Goal: Task Accomplishment & Management: Use online tool/utility

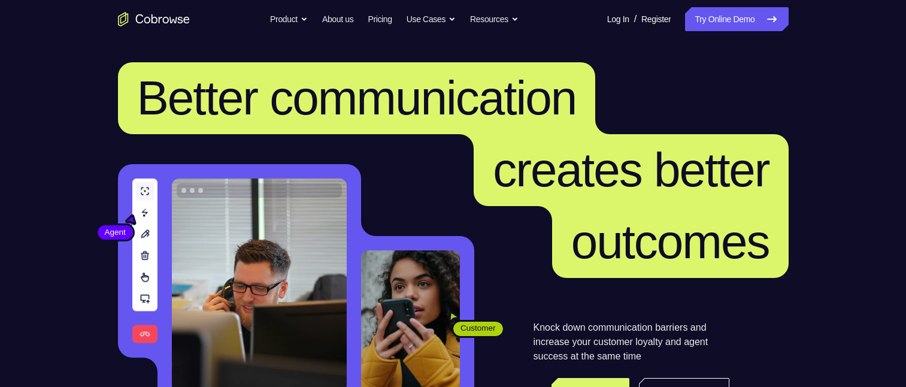
scroll to position [120, 0]
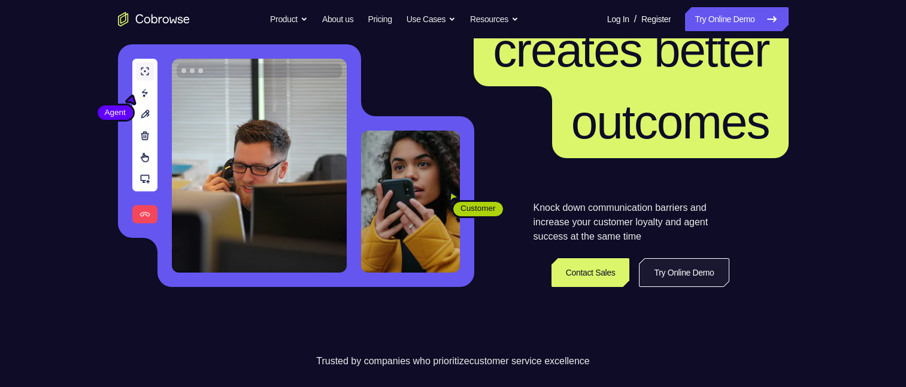
click at [669, 271] on link "Try Online Demo" at bounding box center [684, 272] width 90 height 29
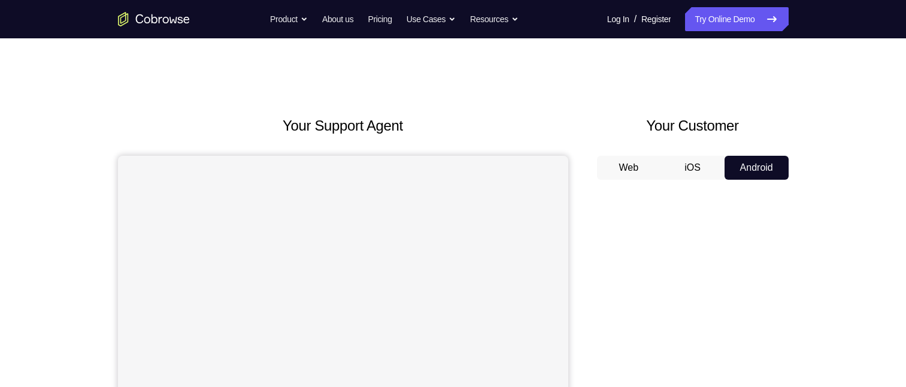
scroll to position [120, 0]
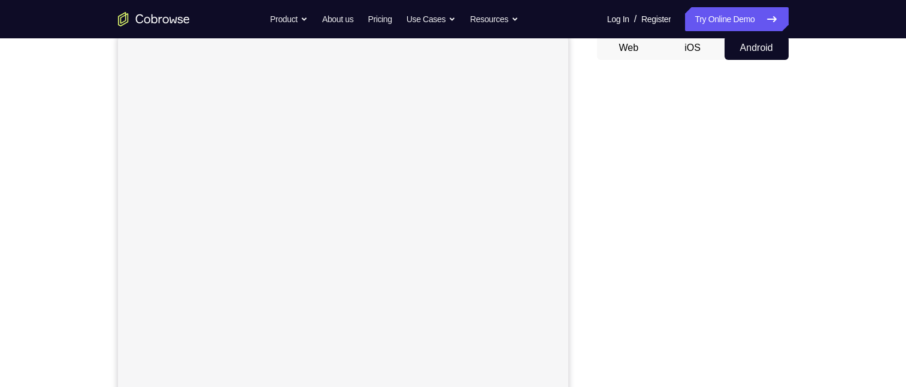
click at [761, 50] on button "Android" at bounding box center [756, 48] width 64 height 24
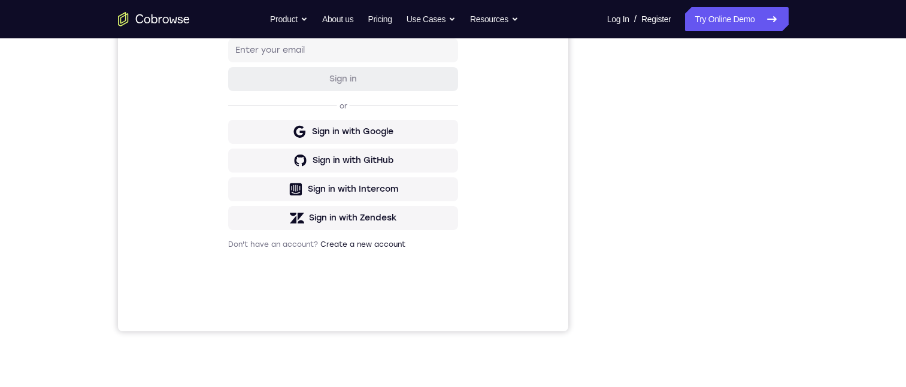
scroll to position [166, 0]
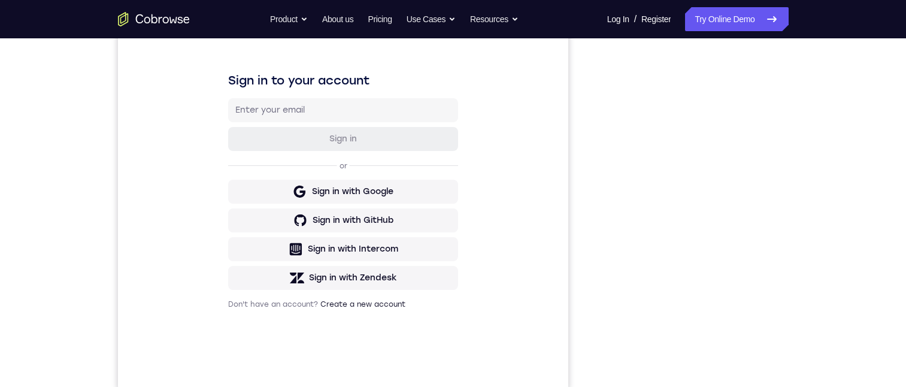
drag, startPoint x: 517, startPoint y: 192, endPoint x: 391, endPoint y: 174, distance: 127.5
click at [516, 192] on div "Sign in to your account Sign in or Sign in with Google Sign in with GitHub Sign…" at bounding box center [342, 190] width 450 height 401
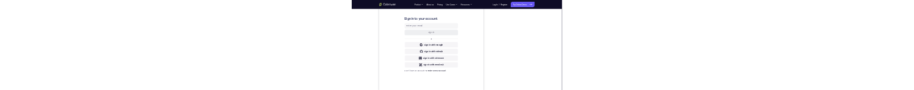
scroll to position [0, 0]
